Goal: Task Accomplishment & Management: Use online tool/utility

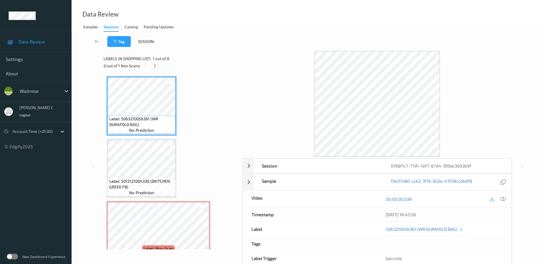
click at [155, 68] on div at bounding box center [154, 65] width 7 height 7
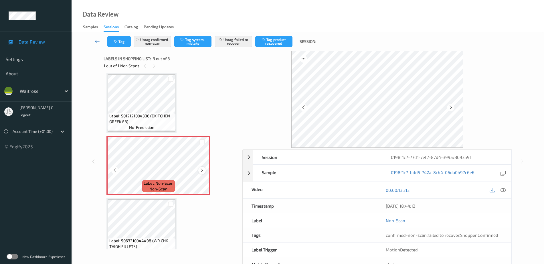
click at [203, 171] on icon at bounding box center [201, 170] width 5 height 5
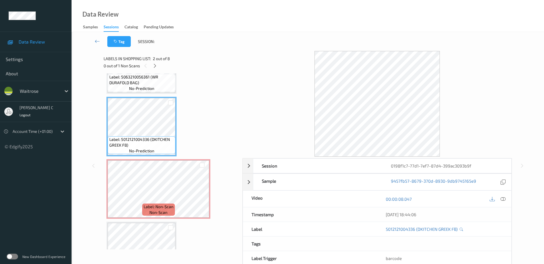
scroll to position [29, 0]
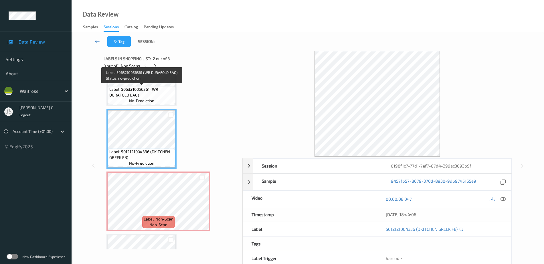
drag, startPoint x: 160, startPoint y: 116, endPoint x: 147, endPoint y: 102, distance: 18.8
click at [147, 102] on span "no-prediction" at bounding box center [141, 101] width 25 height 6
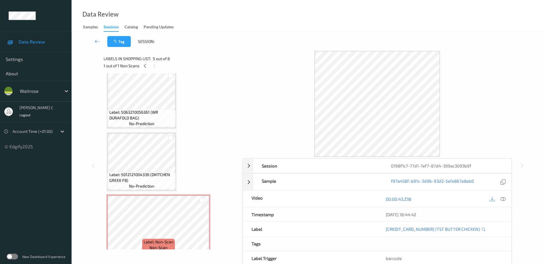
scroll to position [0, 0]
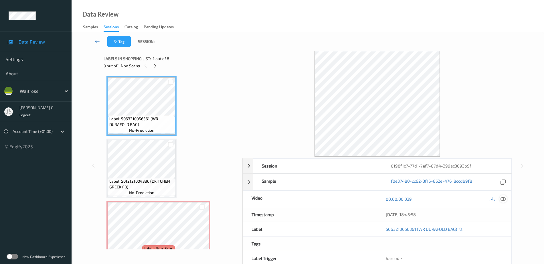
click at [505, 200] on icon at bounding box center [502, 198] width 5 height 5
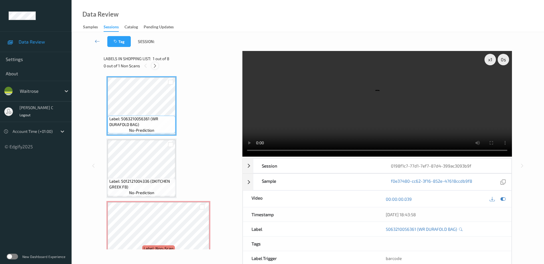
click at [157, 65] on div at bounding box center [154, 65] width 7 height 7
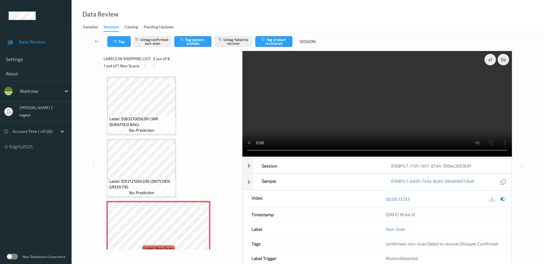
scroll to position [65, 0]
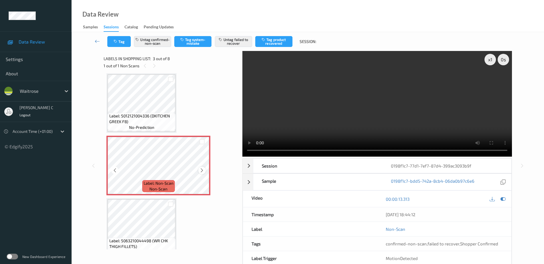
click at [202, 168] on icon at bounding box center [201, 170] width 5 height 5
click at [201, 168] on icon at bounding box center [201, 170] width 5 height 5
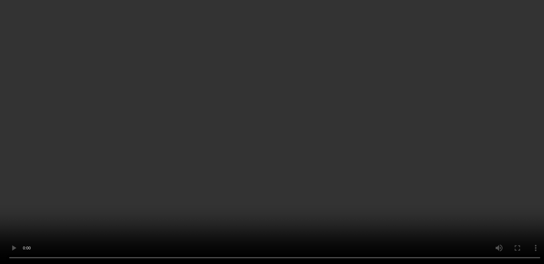
scroll to position [72, 0]
